Goal: Task Accomplishment & Management: Manage account settings

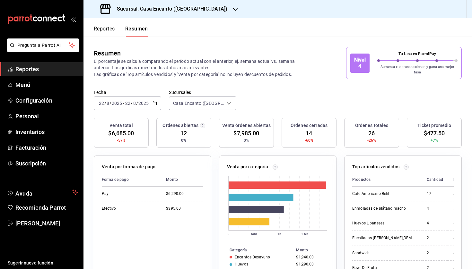
click at [176, 8] on h3 "Sucursal: Casa Encanto ([GEOGRAPHIC_DATA])" at bounding box center [170, 9] width 116 height 8
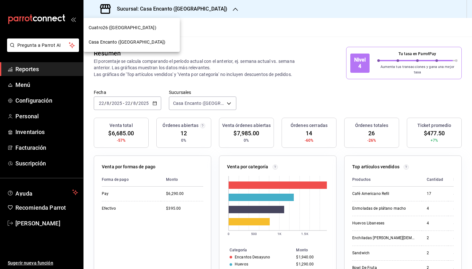
click at [139, 43] on span "Casa Encanto ([GEOGRAPHIC_DATA])" at bounding box center [127, 42] width 77 height 7
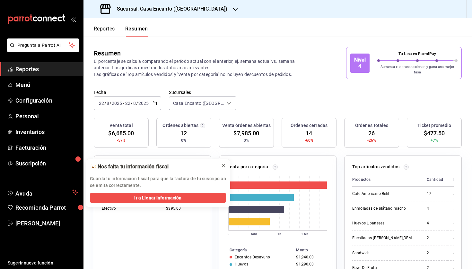
click at [224, 165] on icon at bounding box center [223, 166] width 3 height 3
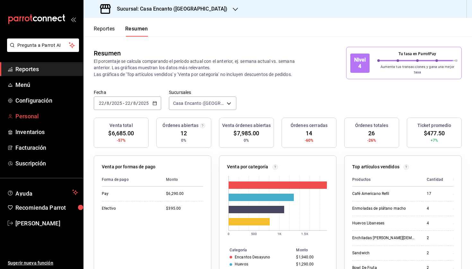
click at [45, 111] on link "Personal" at bounding box center [41, 117] width 83 height 14
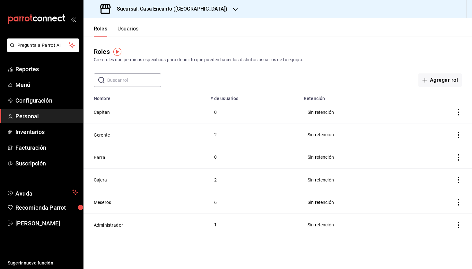
click at [127, 32] on button "Usuarios" at bounding box center [128, 31] width 21 height 11
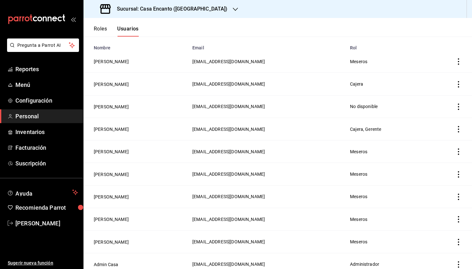
scroll to position [54, 0]
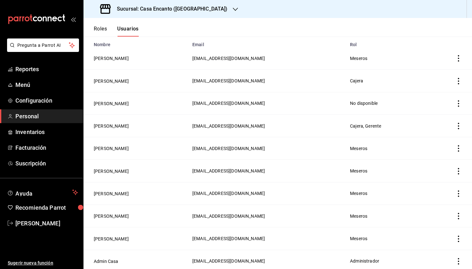
click at [457, 150] on icon "actions" at bounding box center [458, 148] width 6 height 6
click at [355, 148] on div at bounding box center [236, 134] width 472 height 269
click at [111, 149] on button "[PERSON_NAME]" at bounding box center [111, 148] width 35 height 6
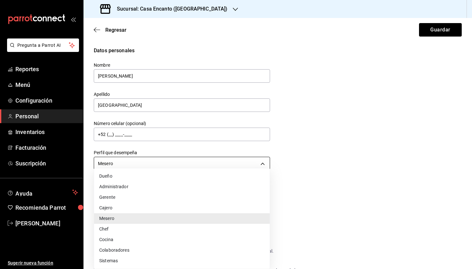
click at [179, 164] on body "Pregunta a Parrot AI Reportes Menú Configuración Personal Inventarios Facturaci…" at bounding box center [236, 134] width 472 height 269
click at [324, 165] on div at bounding box center [236, 134] width 472 height 269
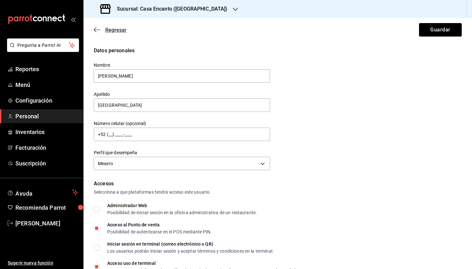
click at [112, 29] on span "Regresar" at bounding box center [115, 30] width 21 height 6
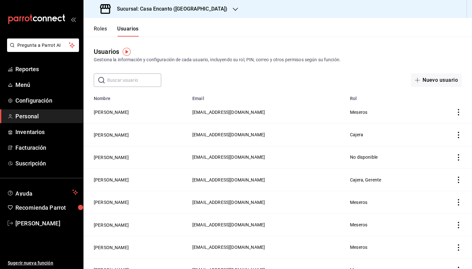
click at [103, 27] on button "Roles" at bounding box center [100, 31] width 13 height 11
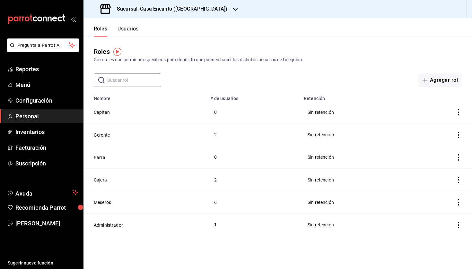
click at [459, 111] on icon "actions" at bounding box center [458, 112] width 6 height 6
click at [101, 114] on div at bounding box center [236, 134] width 472 height 269
click at [104, 113] on button "Capitan" at bounding box center [102, 112] width 16 height 6
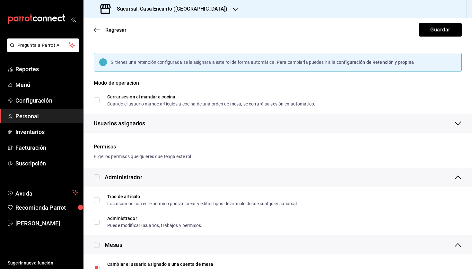
scroll to position [41, 0]
click at [109, 99] on div "Cerrar sesión al mandar a cocina" at bounding box center [211, 96] width 208 height 4
click at [100, 99] on input "Cerrar sesión al mandar a cocina Cuando el usuario mande artículos a cocina de …" at bounding box center [97, 100] width 6 height 6
checkbox input "true"
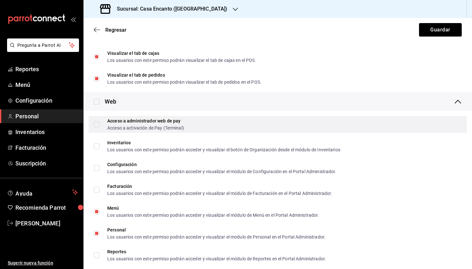
scroll to position [365, 0]
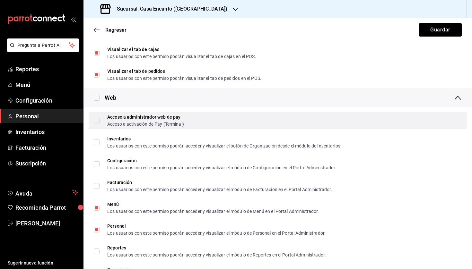
click at [170, 120] on div "Acceso a administrador web de pay Acceso a activación de Pay (Terminal)" at bounding box center [145, 121] width 77 height 12
click at [100, 120] on input "Acceso a administrador web de pay Acceso a activación de Pay (Terminal)" at bounding box center [97, 121] width 6 height 6
checkbox input "false"
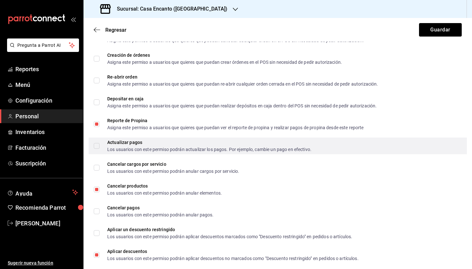
scroll to position [875, 0]
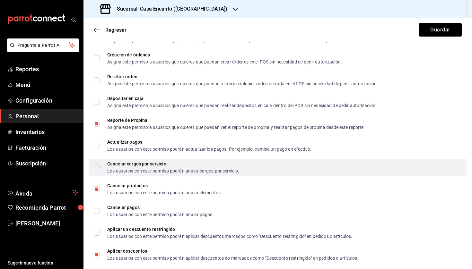
click at [99, 169] on input "Cancelar cargos por servicio Los usuarios con este permiso podrán anular cargos…" at bounding box center [97, 168] width 6 height 6
click at [98, 166] on input "Cancelar cargos por servicio Los usuarios con este permiso podrán anular cargos…" at bounding box center [97, 168] width 6 height 6
checkbox input "false"
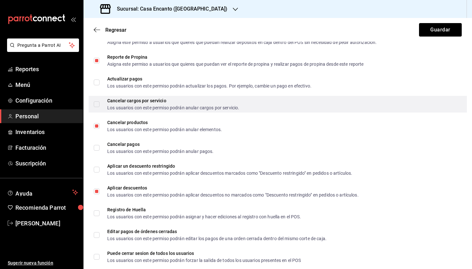
scroll to position [942, 0]
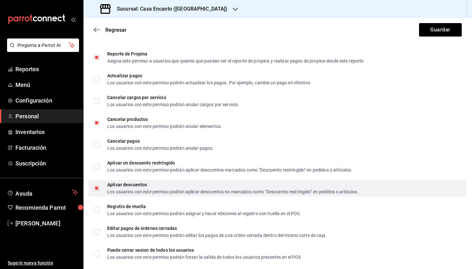
click at [100, 188] on span "Aplicar descuentos Los usuarios con este permiso podrán aplicar descuentos no m…" at bounding box center [229, 189] width 259 height 12
click at [100, 188] on input "Aplicar descuentos Los usuarios con este permiso podrán aplicar descuentos no m…" at bounding box center [97, 189] width 6 height 6
click at [97, 188] on input "Aplicar descuentos Los usuarios con este permiso podrán aplicar descuentos no m…" at bounding box center [97, 189] width 6 height 6
checkbox input "false"
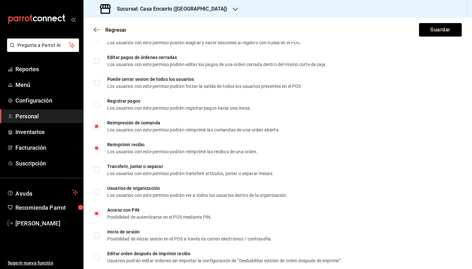
scroll to position [1114, 0]
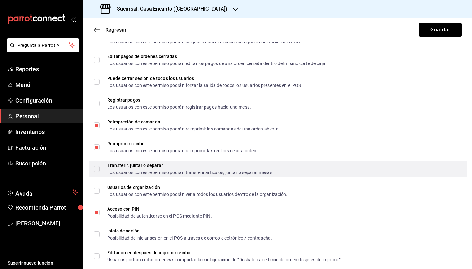
click at [97, 168] on input "Transferir, juntar o separar Los usuarios con este permiso podrán transferir ar…" at bounding box center [97, 169] width 6 height 6
checkbox input "true"
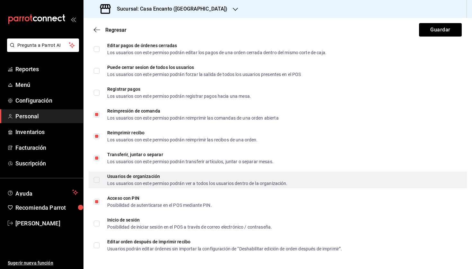
scroll to position [1125, 0]
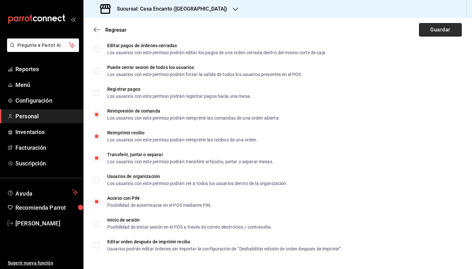
click at [441, 24] on button "Guardar" at bounding box center [440, 29] width 43 height 13
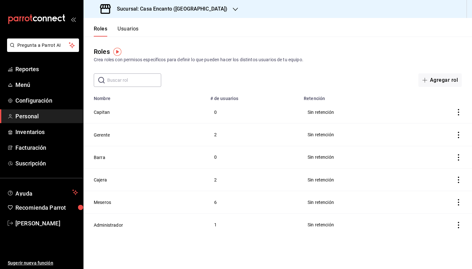
click at [135, 29] on button "Usuarios" at bounding box center [128, 31] width 21 height 11
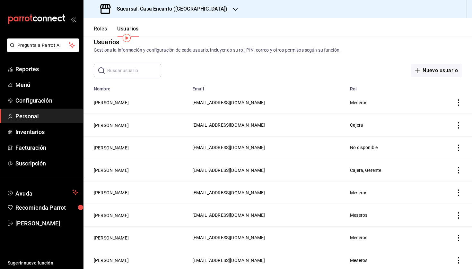
scroll to position [16, 0]
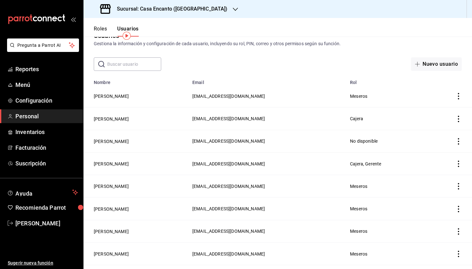
click at [460, 187] on icon "actions" at bounding box center [458, 186] width 6 height 6
click at [110, 190] on div at bounding box center [236, 134] width 472 height 269
click at [107, 186] on button "[PERSON_NAME]" at bounding box center [111, 186] width 35 height 6
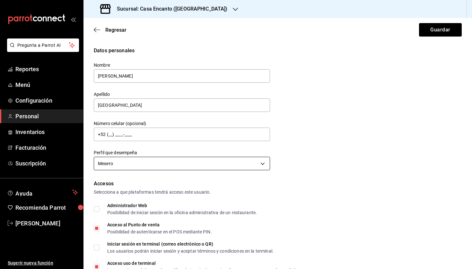
click at [127, 161] on body "Pregunta a Parrot AI Reportes Menú Configuración Personal Inventarios Facturaci…" at bounding box center [236, 134] width 472 height 269
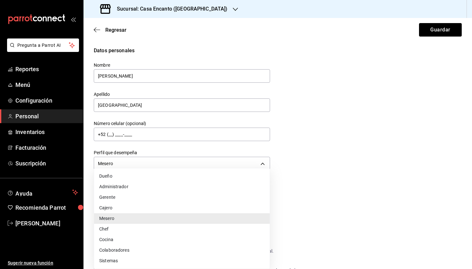
click at [123, 161] on div at bounding box center [236, 134] width 472 height 269
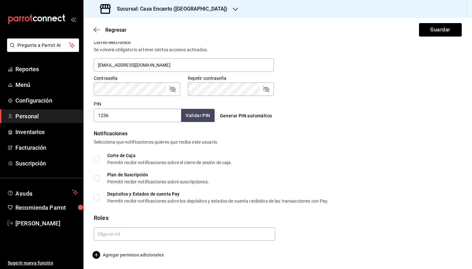
click at [121, 257] on span "Agregar permisos adicionales" at bounding box center [129, 255] width 70 height 8
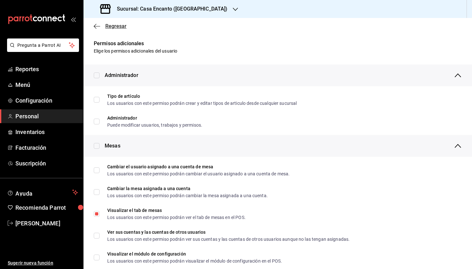
click at [108, 25] on span "Regresar" at bounding box center [115, 26] width 21 height 6
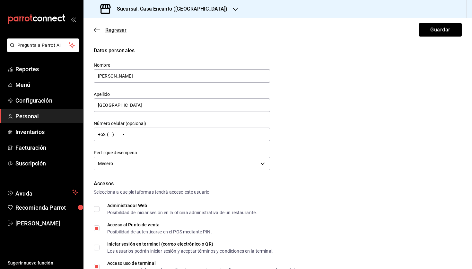
click at [110, 31] on span "Regresar" at bounding box center [115, 30] width 21 height 6
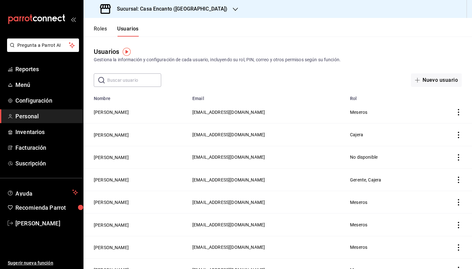
click at [101, 25] on div "Roles Usuarios" at bounding box center [110, 27] width 55 height 19
click at [103, 31] on button "Roles" at bounding box center [100, 31] width 13 height 11
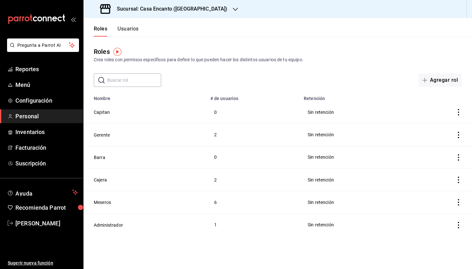
click at [457, 115] on icon "actions" at bounding box center [458, 112] width 6 height 6
click at [187, 137] on div at bounding box center [236, 134] width 472 height 269
click at [127, 28] on button "Usuarios" at bounding box center [128, 31] width 21 height 11
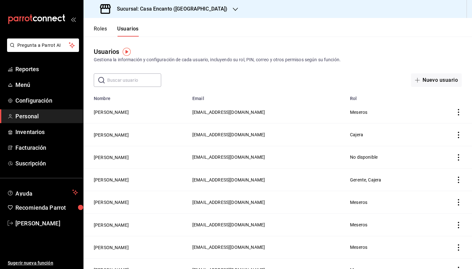
click at [101, 29] on button "Roles" at bounding box center [100, 31] width 13 height 11
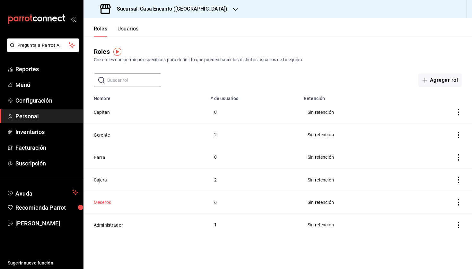
click at [108, 203] on button "Meseros" at bounding box center [102, 202] width 17 height 6
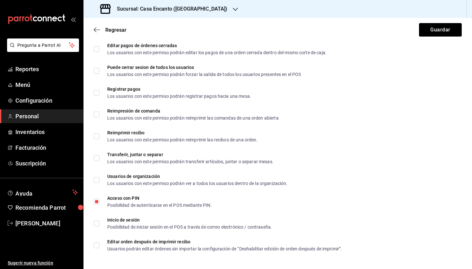
scroll to position [1125, 0]
click at [107, 32] on span "Regresar" at bounding box center [115, 30] width 21 height 6
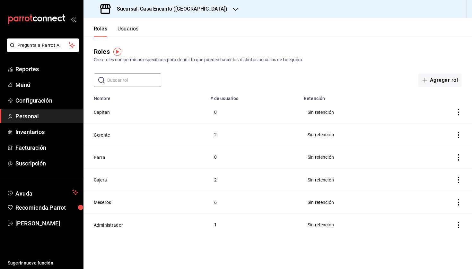
click at [131, 29] on button "Usuarios" at bounding box center [128, 31] width 21 height 11
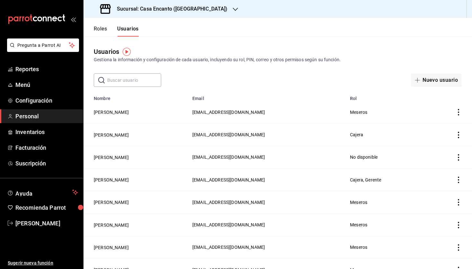
click at [459, 202] on icon "actions" at bounding box center [458, 202] width 6 height 6
click at [111, 204] on div at bounding box center [236, 134] width 472 height 269
click at [110, 203] on button "[PERSON_NAME]" at bounding box center [111, 202] width 35 height 6
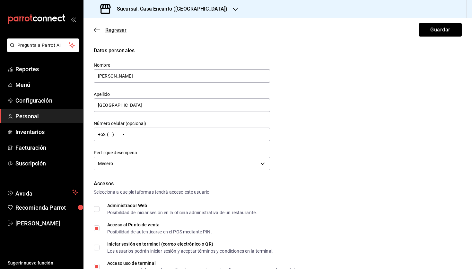
click at [110, 31] on span "Regresar" at bounding box center [115, 30] width 21 height 6
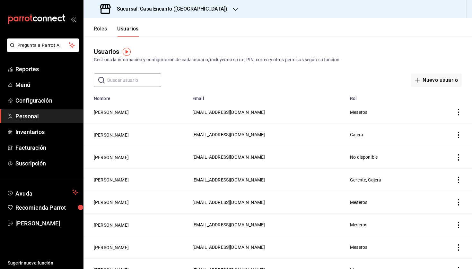
click at [457, 201] on icon "actions" at bounding box center [458, 202] width 6 height 6
click at [112, 200] on div at bounding box center [236, 134] width 472 height 269
click at [109, 205] on button "[PERSON_NAME]" at bounding box center [111, 202] width 35 height 6
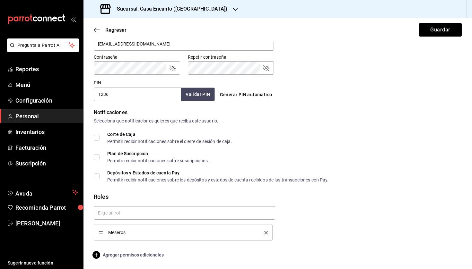
click at [133, 253] on span "Agregar permisos adicionales" at bounding box center [129, 255] width 70 height 8
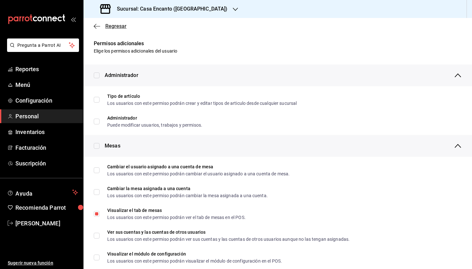
click at [111, 25] on span "Regresar" at bounding box center [115, 26] width 21 height 6
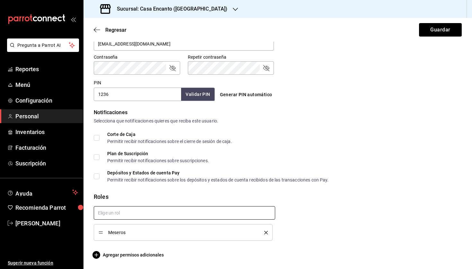
scroll to position [265, 0]
click at [142, 208] on input "text" at bounding box center [184, 212] width 181 height 13
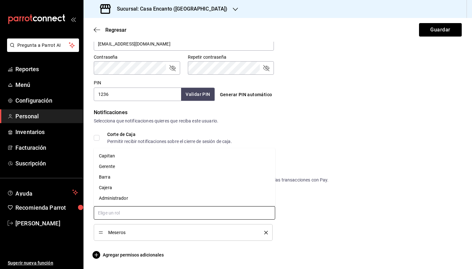
scroll to position [0, 0]
click at [131, 157] on li "Capitan" at bounding box center [184, 156] width 181 height 11
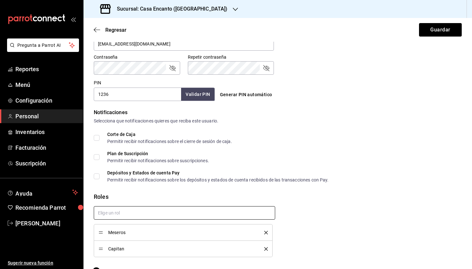
checkbox input "true"
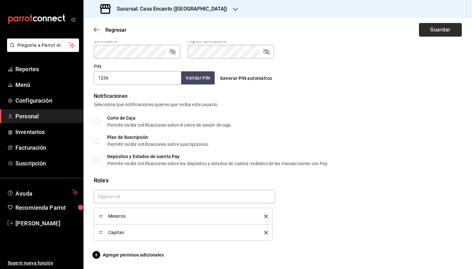
click at [438, 30] on button "Guardar" at bounding box center [440, 29] width 43 height 13
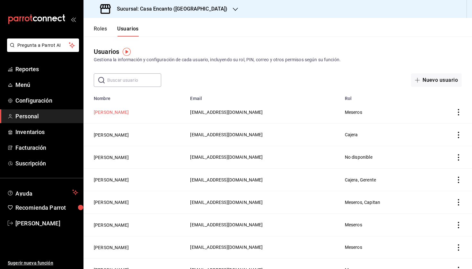
click at [111, 111] on button "[PERSON_NAME]" at bounding box center [111, 112] width 35 height 6
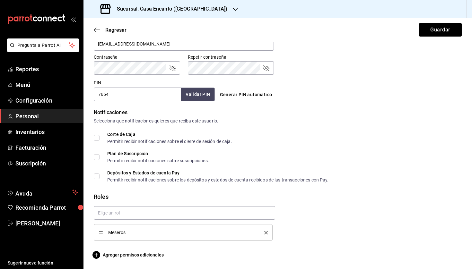
scroll to position [265, 0]
click at [125, 256] on span "Agregar permisos adicionales" at bounding box center [129, 255] width 70 height 8
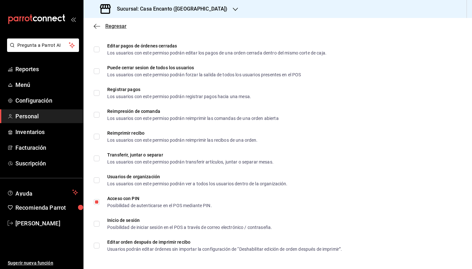
click at [117, 25] on span "Regresar" at bounding box center [115, 26] width 21 height 6
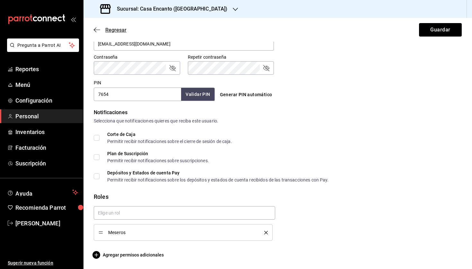
click at [112, 31] on span "Regresar" at bounding box center [115, 30] width 21 height 6
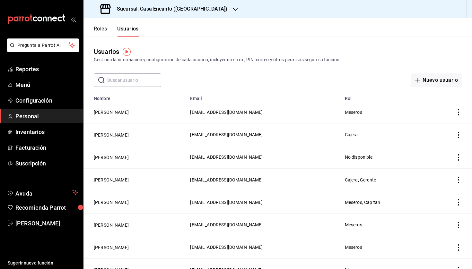
click at [100, 29] on button "Roles" at bounding box center [100, 31] width 13 height 11
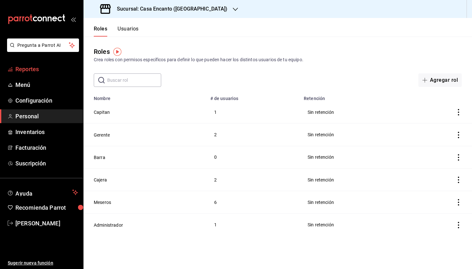
click at [42, 67] on span "Reportes" at bounding box center [46, 69] width 63 height 9
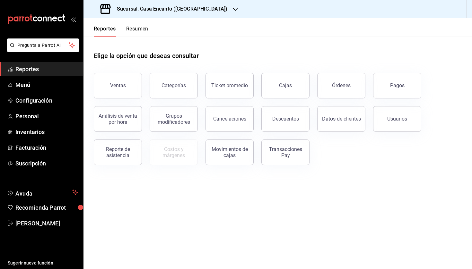
click at [138, 27] on button "Resumen" at bounding box center [137, 31] width 22 height 11
